Goal: Navigation & Orientation: Find specific page/section

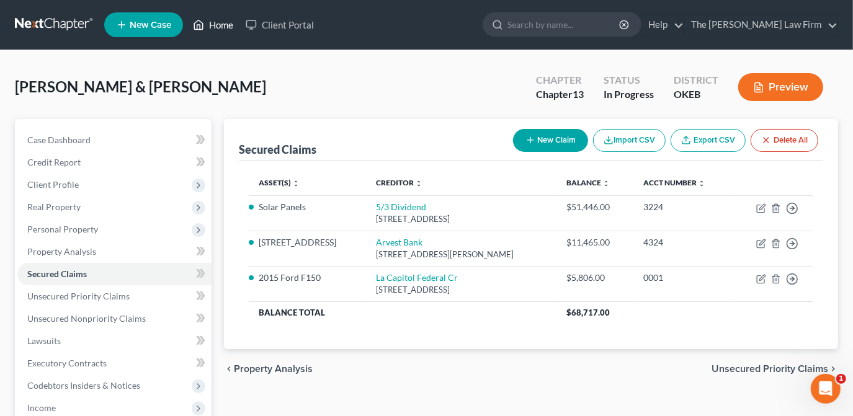
click at [219, 27] on link "Home" at bounding box center [213, 25] width 53 height 22
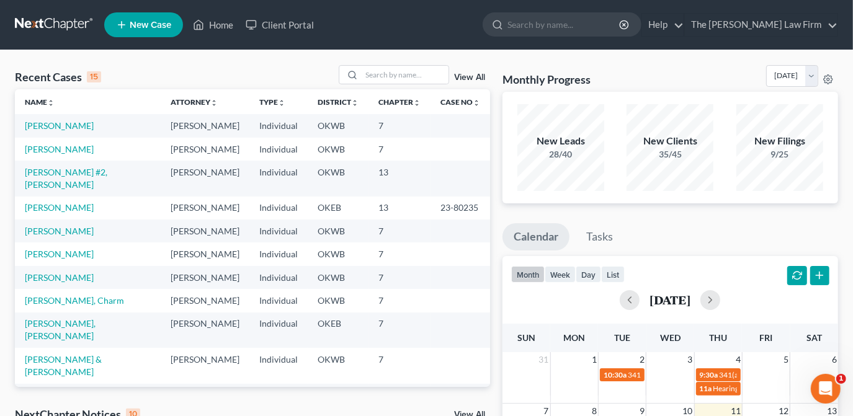
click at [477, 78] on link "View All" at bounding box center [469, 77] width 31 height 9
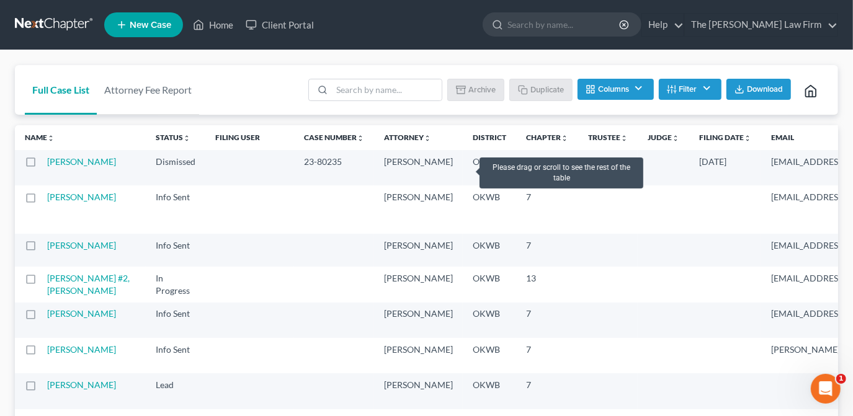
click at [42, 165] on label at bounding box center [42, 165] width 0 height 0
click at [47, 164] on input "checkbox" at bounding box center [51, 160] width 8 height 8
checkbox input "true"
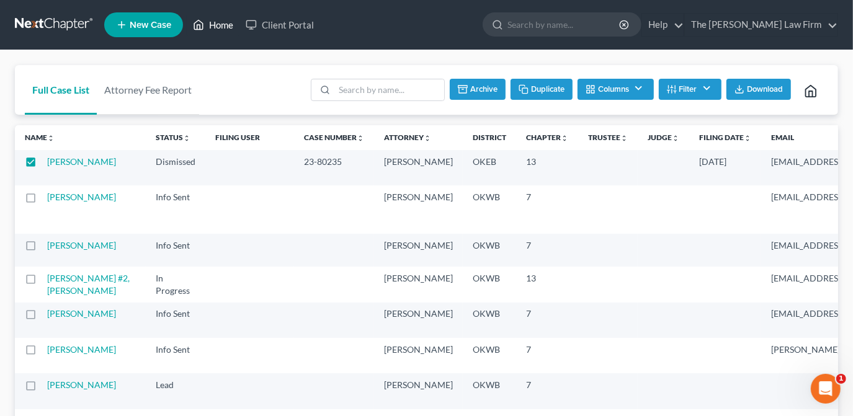
click at [206, 21] on link "Home" at bounding box center [213, 25] width 53 height 22
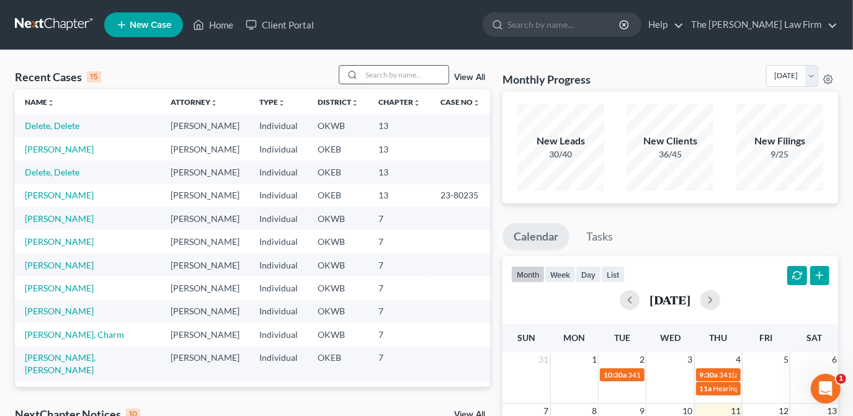
click at [366, 82] on input "search" at bounding box center [404, 75] width 87 height 18
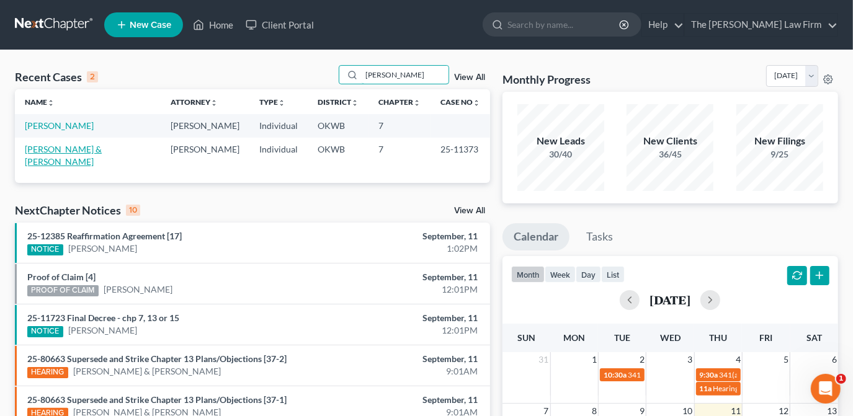
type input "[PERSON_NAME]"
click at [82, 152] on link "[PERSON_NAME] & [PERSON_NAME]" at bounding box center [63, 155] width 77 height 23
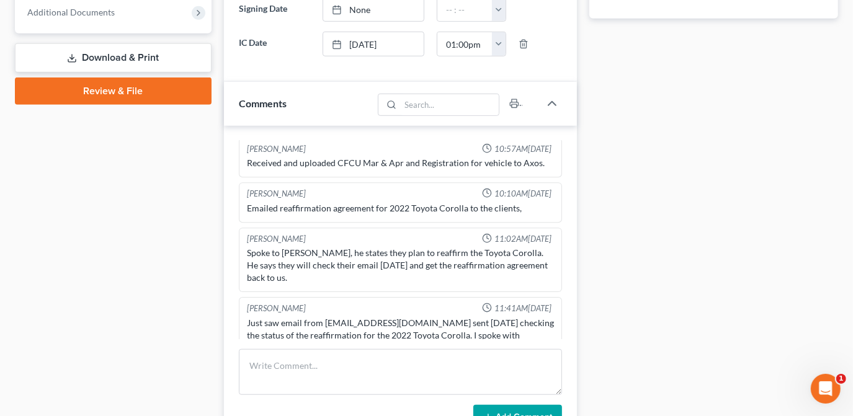
scroll to position [338, 0]
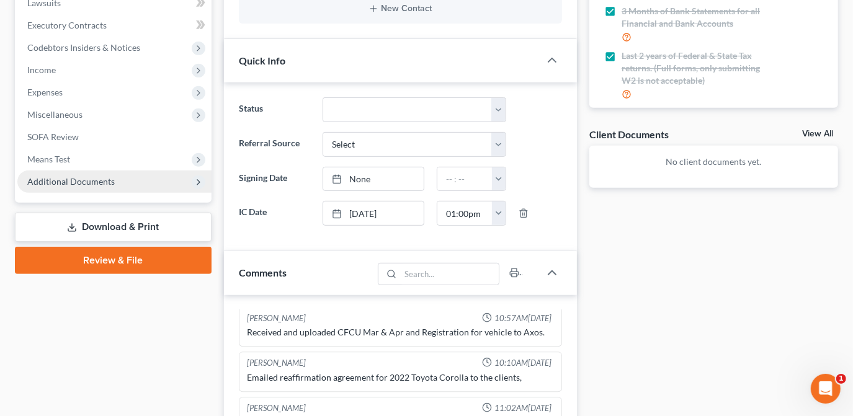
click at [118, 188] on span "Additional Documents" at bounding box center [114, 182] width 194 height 22
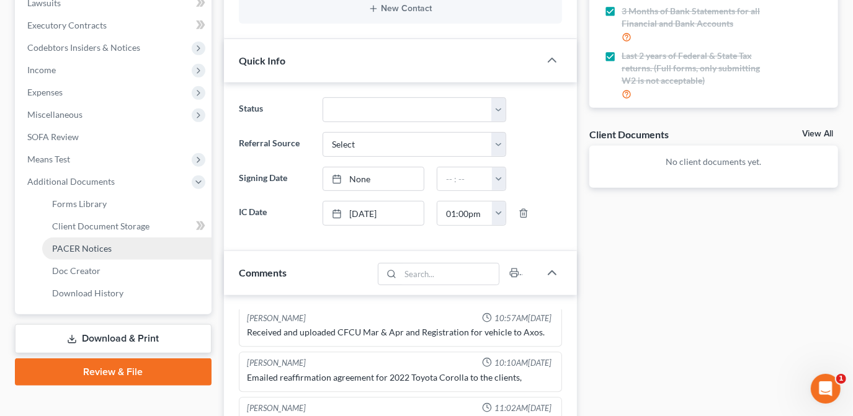
click at [137, 247] on link "PACER Notices" at bounding box center [126, 248] width 169 height 22
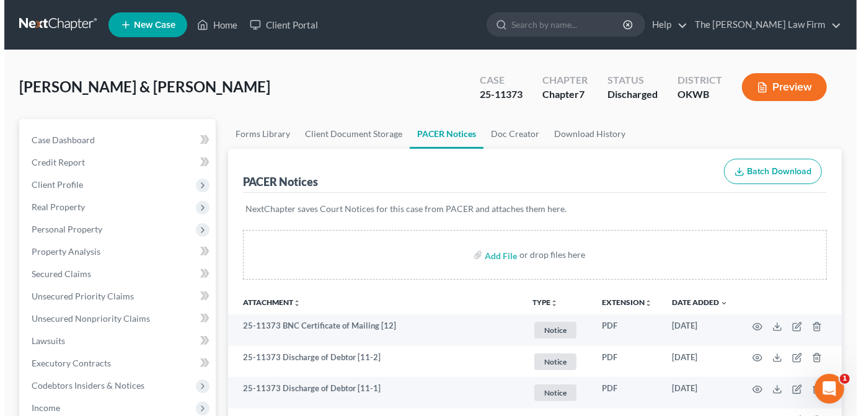
scroll to position [112, 0]
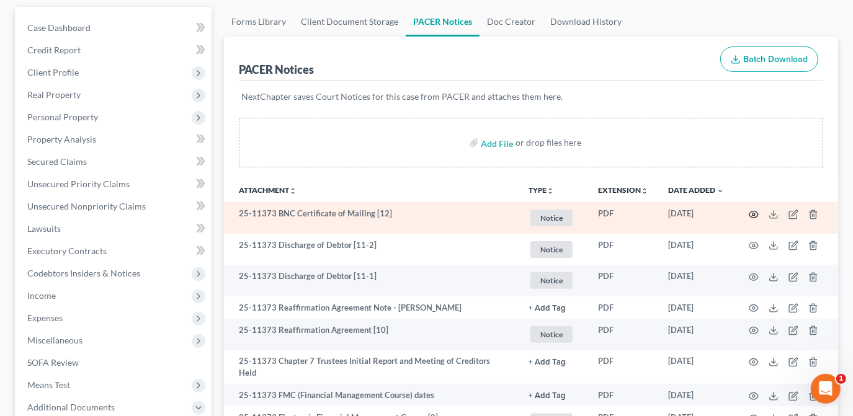
click at [751, 216] on icon "button" at bounding box center [753, 214] width 9 height 7
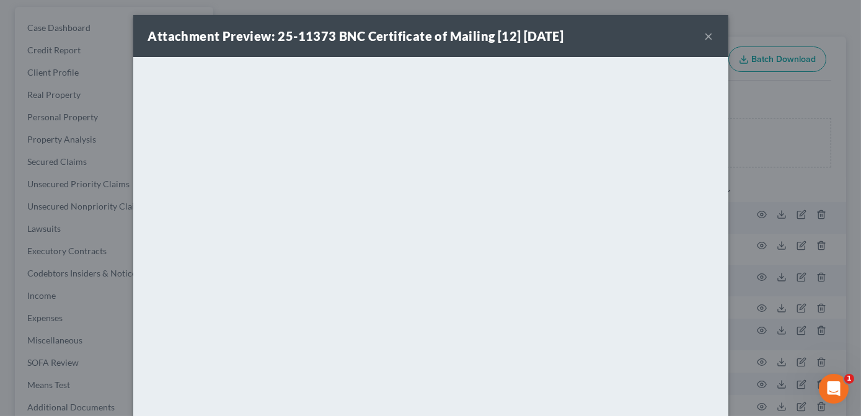
click at [705, 35] on button "×" at bounding box center [709, 36] width 9 height 15
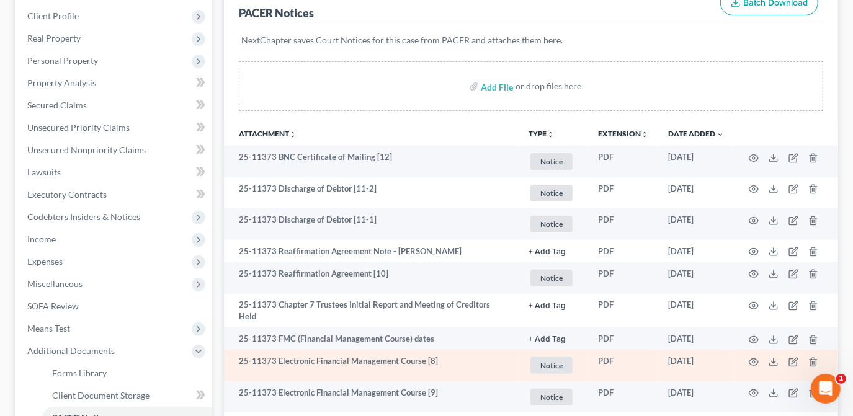
scroll to position [0, 0]
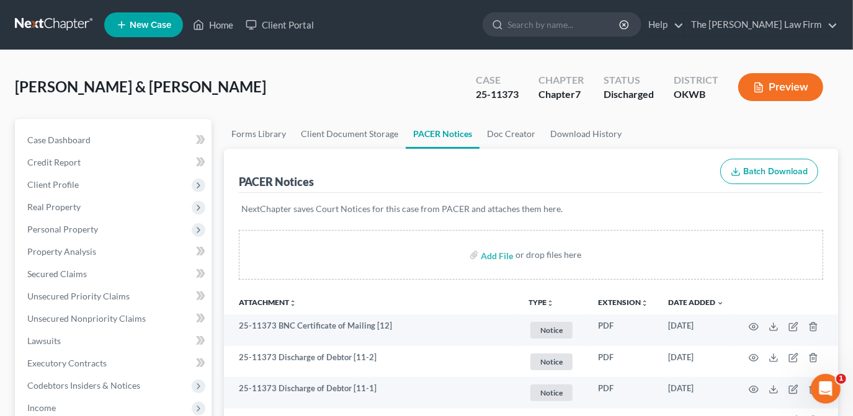
click at [369, 97] on div "[PERSON_NAME] & [PERSON_NAME] Upgraded Case 25-11373 Chapter Chapter 7 Status D…" at bounding box center [426, 92] width 823 height 54
click at [161, 140] on link "Case Dashboard" at bounding box center [114, 140] width 194 height 22
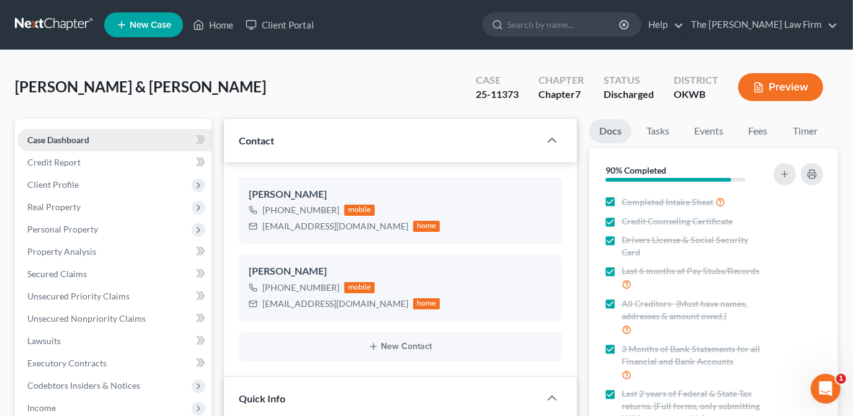
scroll to position [2607, 0]
click at [212, 26] on link "Home" at bounding box center [213, 25] width 53 height 22
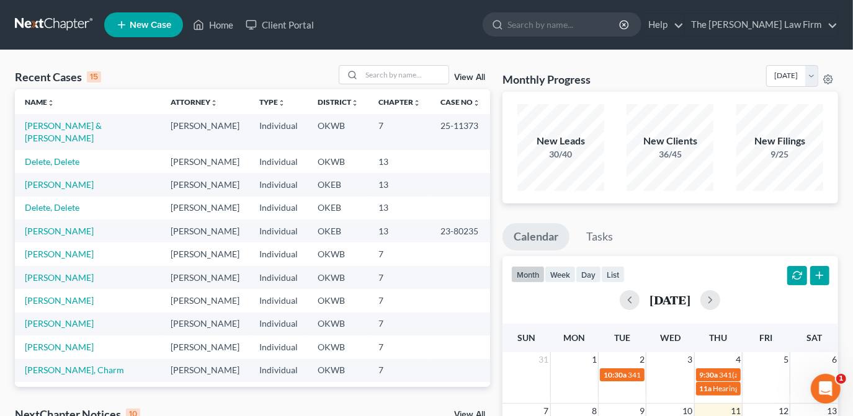
click at [292, 82] on div "Recent Cases 15 View All" at bounding box center [252, 77] width 475 height 24
click at [87, 130] on link "[PERSON_NAME] & [PERSON_NAME]" at bounding box center [63, 131] width 77 height 23
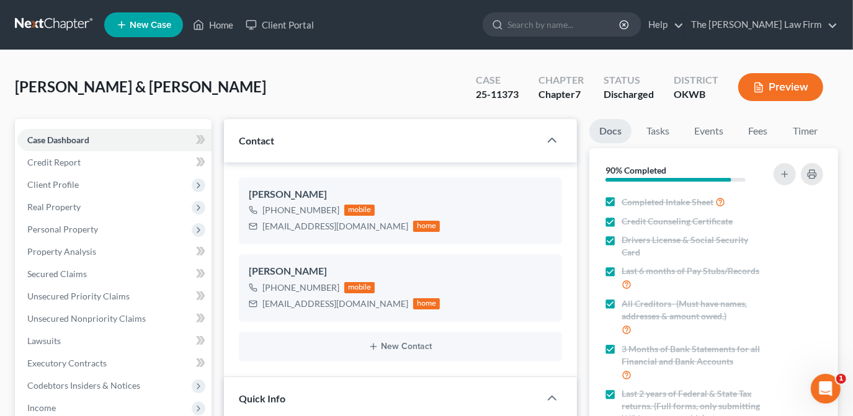
scroll to position [2607, 0]
click at [298, 102] on div "[PERSON_NAME] & [PERSON_NAME] Upgraded Case 25-11373 Chapter Chapter 7 Status D…" at bounding box center [426, 92] width 823 height 54
click at [223, 20] on link "Home" at bounding box center [213, 25] width 53 height 22
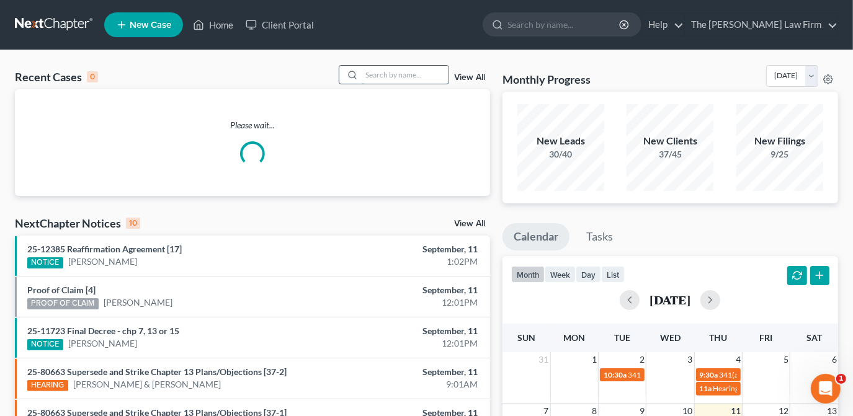
click at [406, 71] on input "search" at bounding box center [404, 75] width 87 height 18
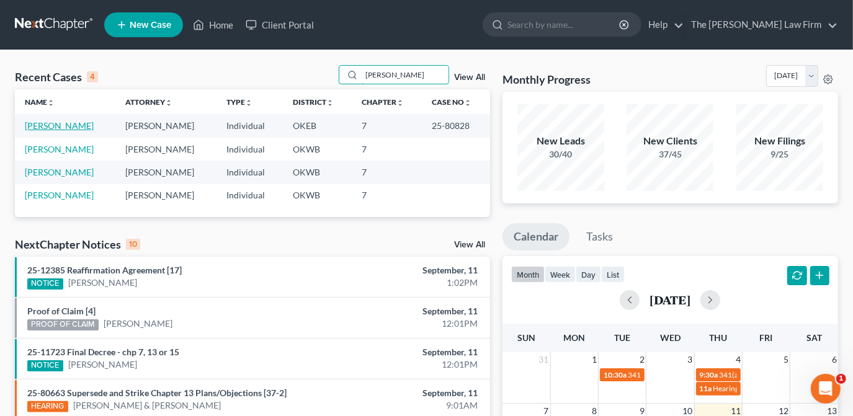
type input "[PERSON_NAME]"
click at [68, 123] on link "[PERSON_NAME]" at bounding box center [59, 125] width 69 height 11
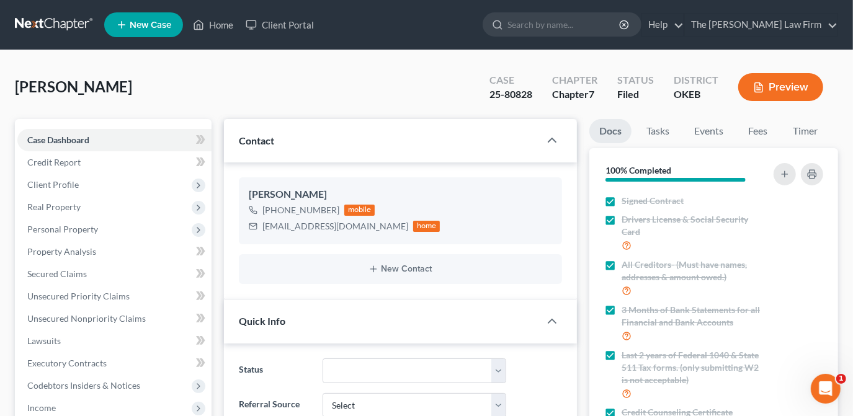
scroll to position [513, 0]
drag, startPoint x: 217, startPoint y: 23, endPoint x: 652, endPoint y: 151, distance: 453.6
click at [217, 23] on link "Home" at bounding box center [213, 25] width 53 height 22
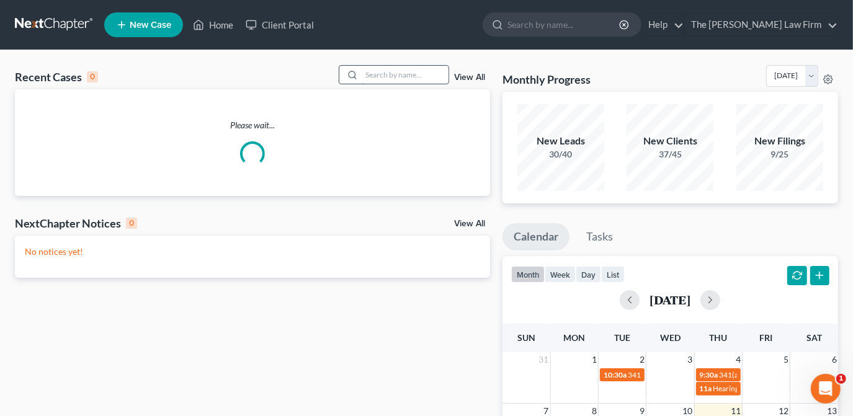
click at [413, 79] on input "search" at bounding box center [404, 75] width 87 height 18
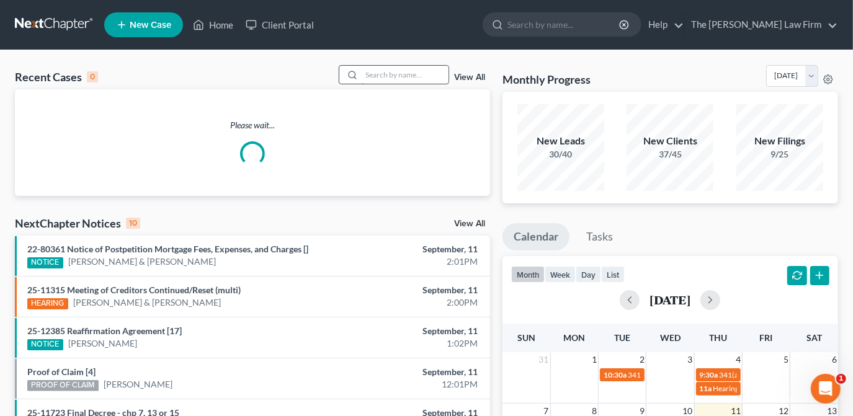
type input "r"
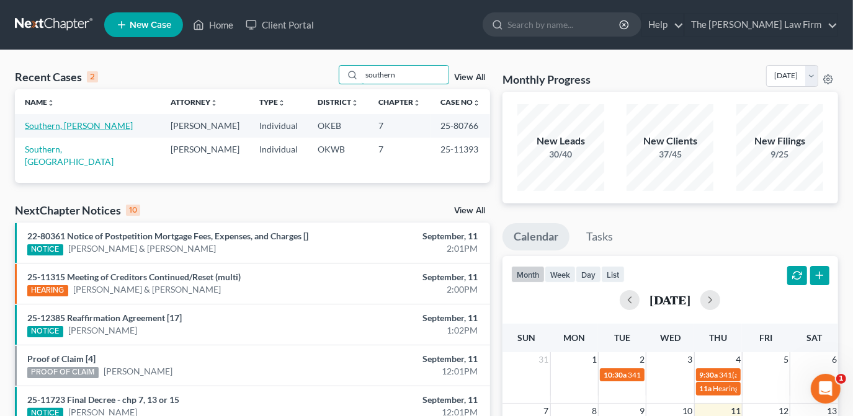
type input "southern"
click at [87, 125] on link "Southern, [PERSON_NAME]" at bounding box center [79, 125] width 108 height 11
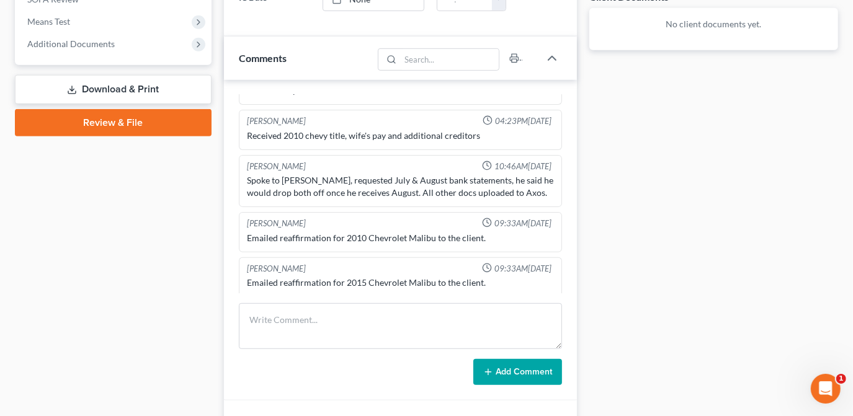
scroll to position [464, 0]
